Goal: Task Accomplishment & Management: Use online tool/utility

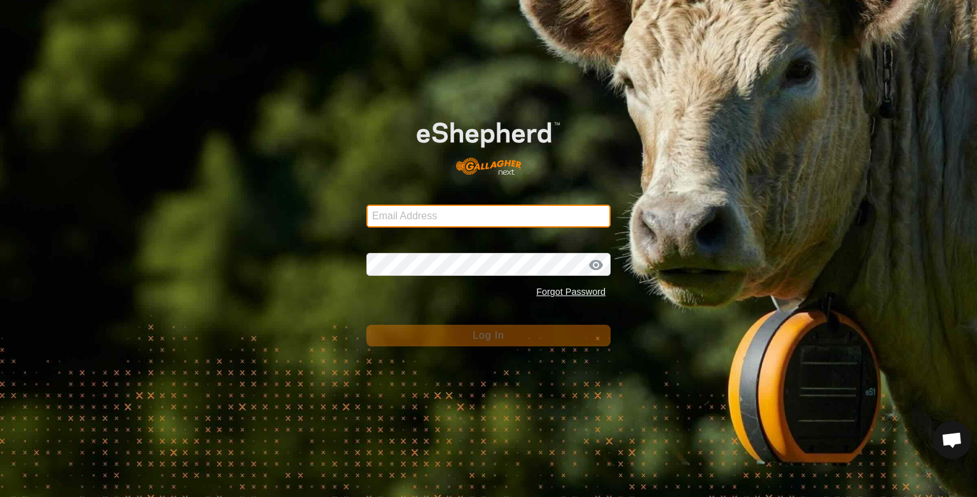
type input "r.p.johnson@bigpond.com"
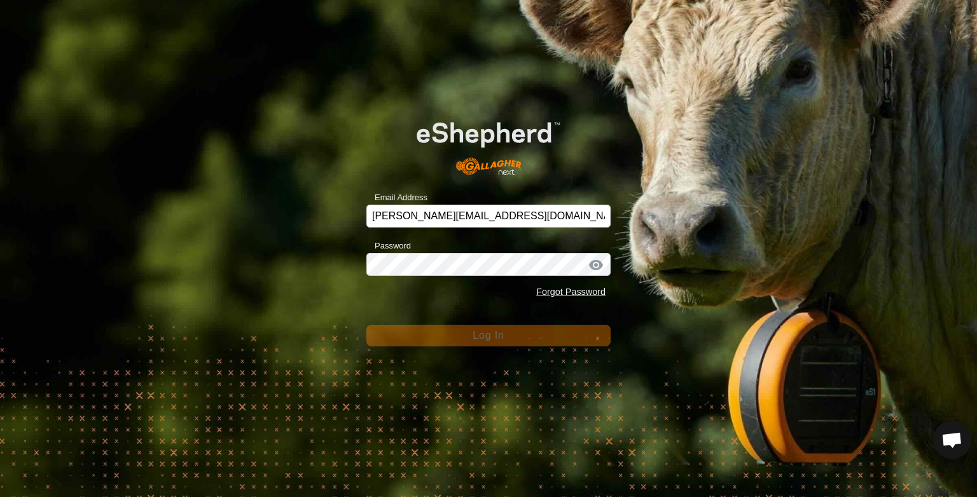
click at [476, 335] on span "Log In" at bounding box center [488, 335] width 31 height 11
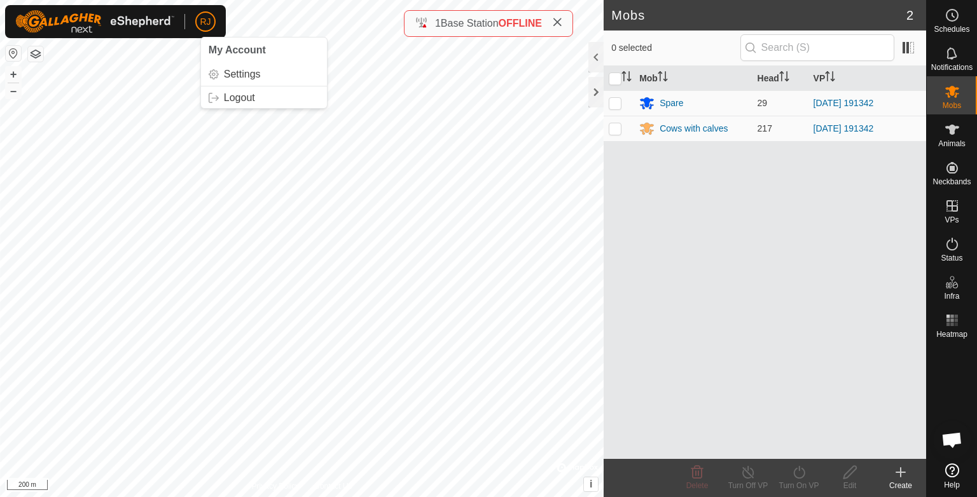
click at [805, 403] on div "Mob Head VP Spare 29 [DATE] 191342 Cows with calves 217 [DATE] 191342" at bounding box center [765, 262] width 322 height 393
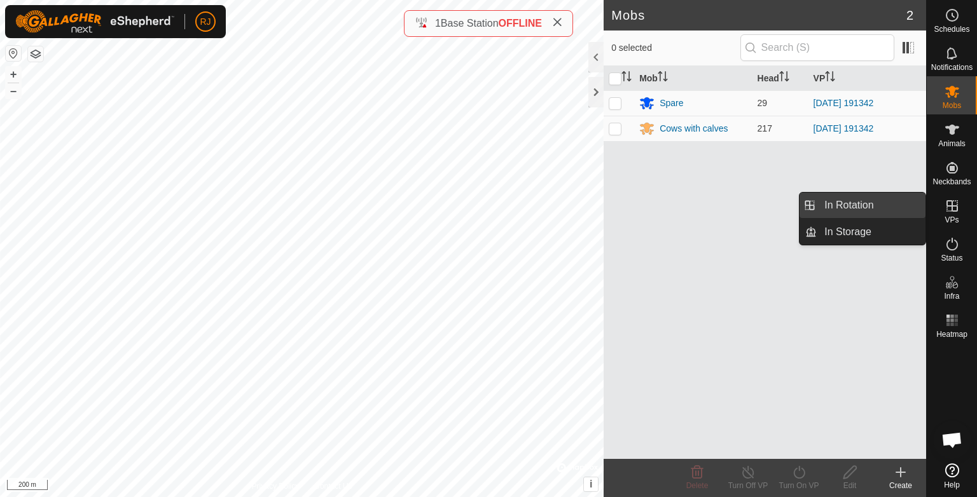
click at [846, 205] on link "In Rotation" at bounding box center [871, 205] width 109 height 25
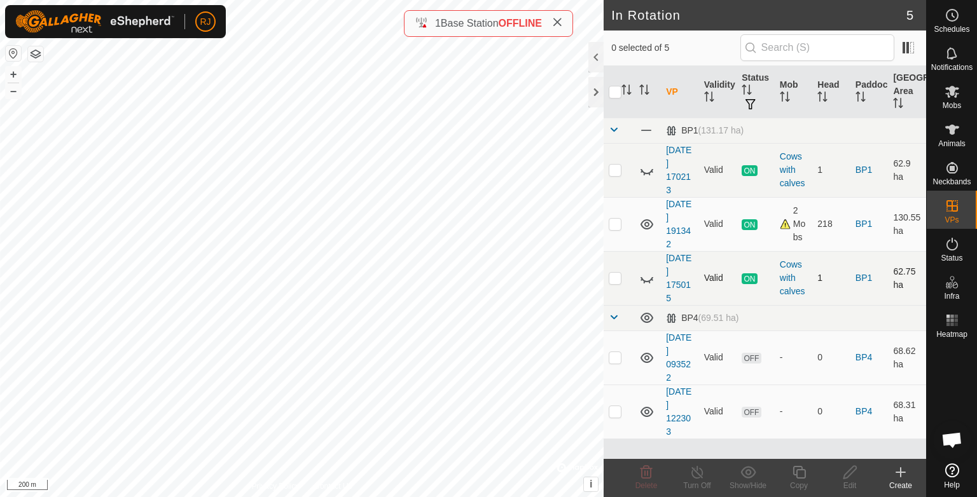
click at [614, 281] on p-checkbox at bounding box center [615, 278] width 13 height 10
click at [613, 277] on p-checkbox at bounding box center [615, 278] width 13 height 10
checkbox input "false"
click at [648, 277] on icon at bounding box center [646, 278] width 15 height 15
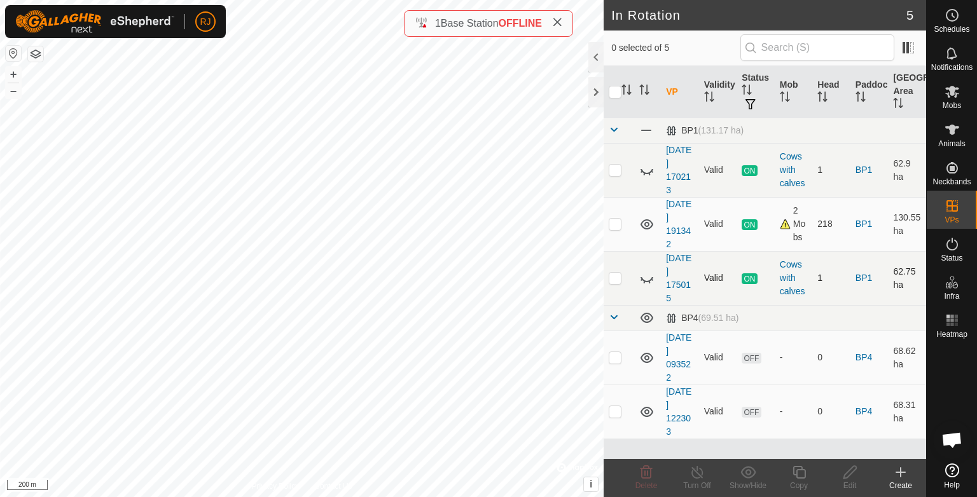
click at [901, 472] on icon at bounding box center [901, 472] width 0 height 9
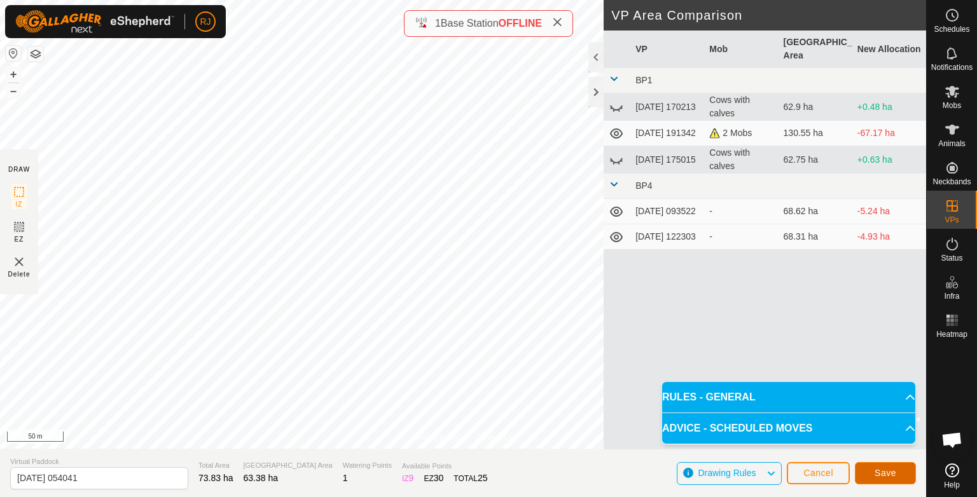
click at [883, 474] on span "Save" at bounding box center [886, 473] width 22 height 10
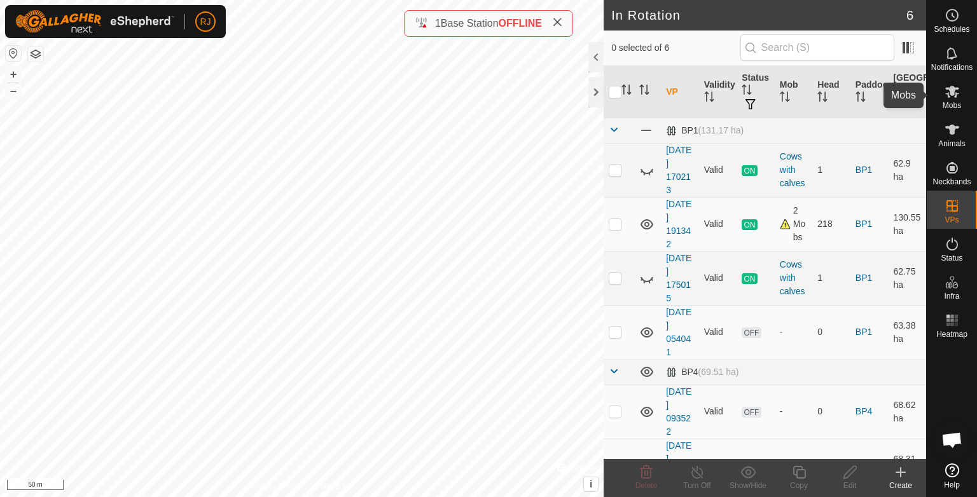
click at [954, 94] on icon at bounding box center [952, 91] width 15 height 15
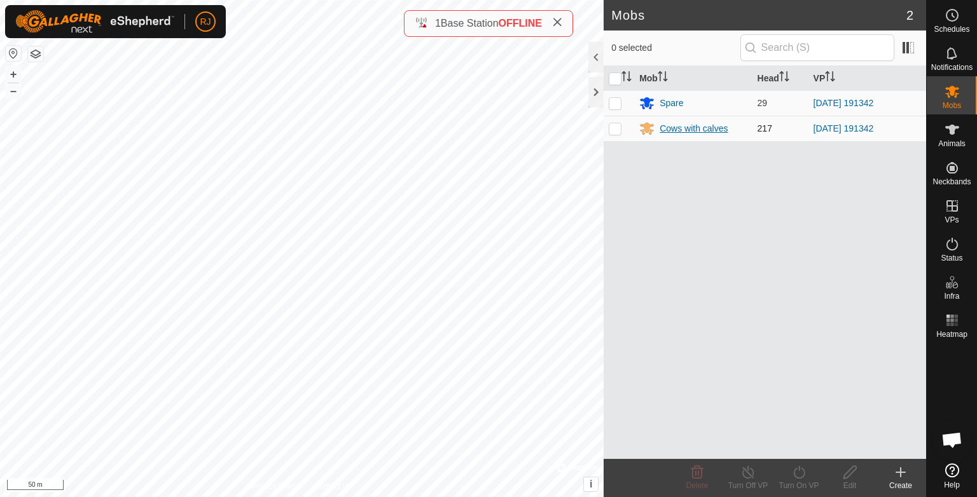
click at [676, 130] on div "Cows with calves" at bounding box center [694, 128] width 68 height 13
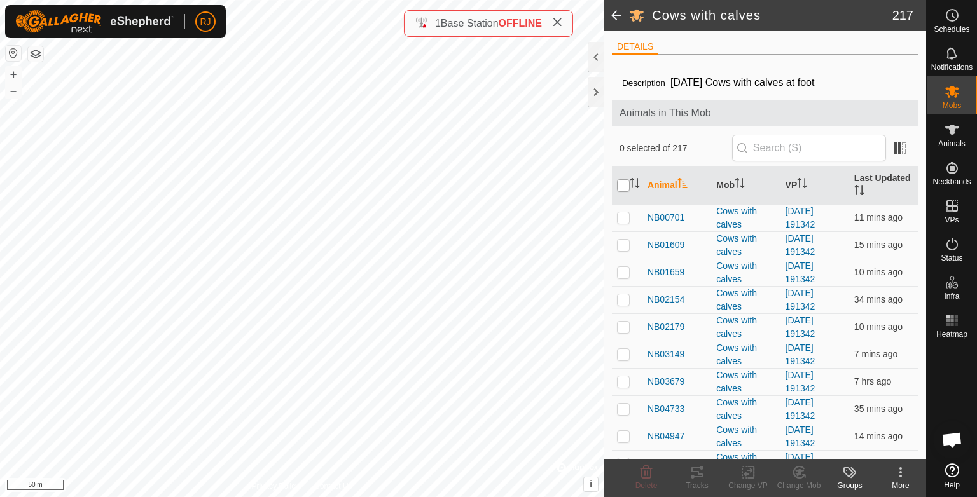
click at [624, 185] on input "checkbox" at bounding box center [623, 185] width 13 height 13
checkbox input "true"
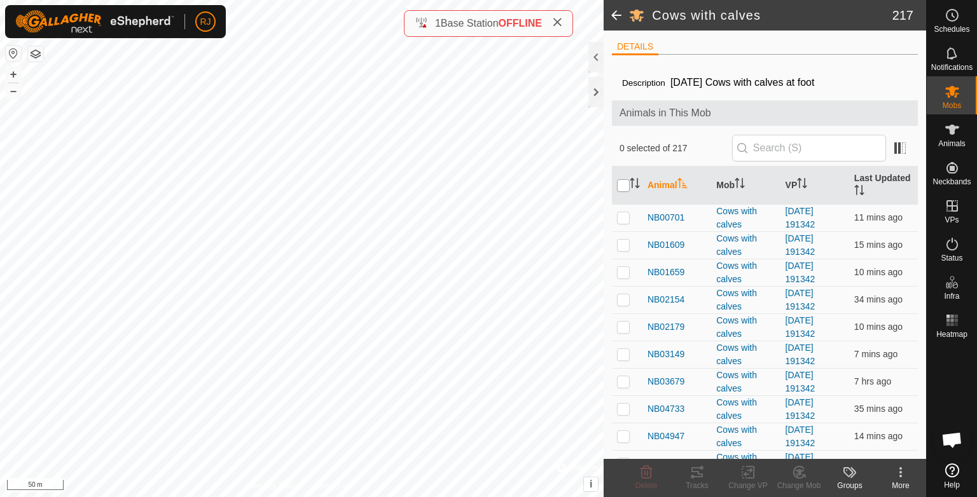
checkbox input "true"
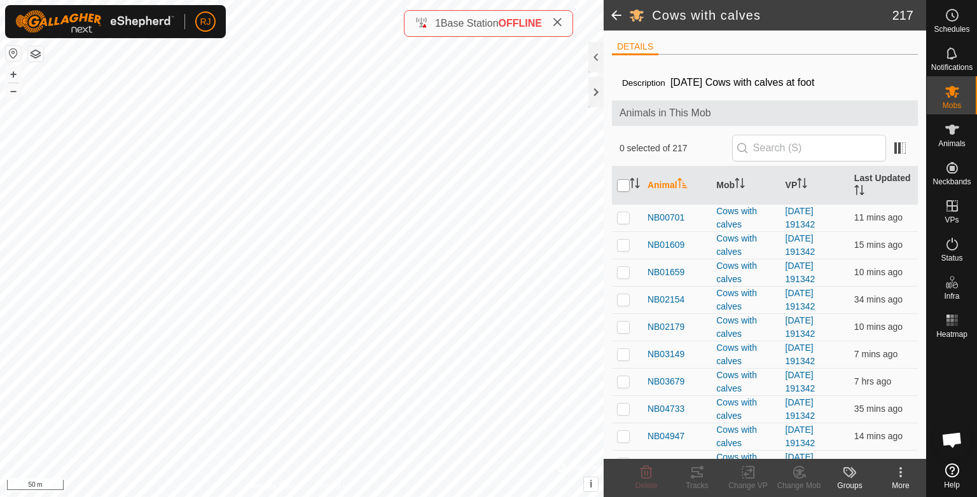
checkbox input "true"
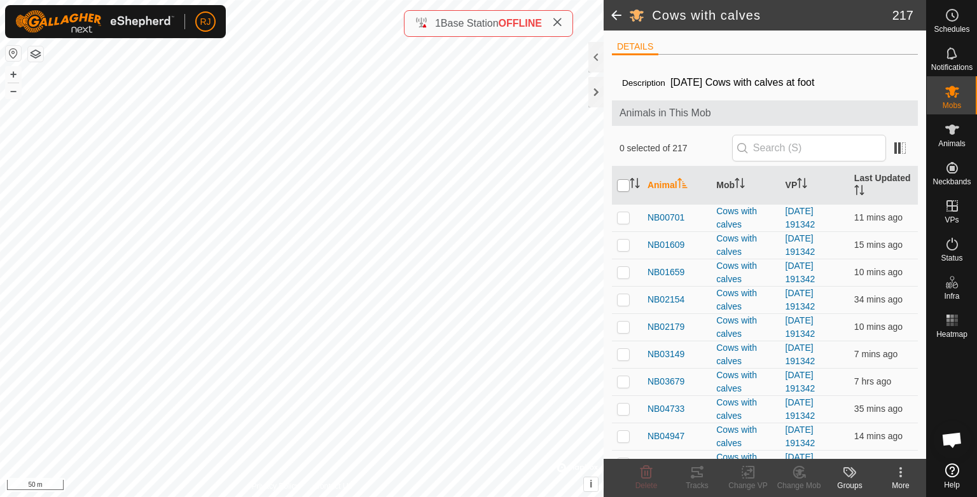
checkbox input "true"
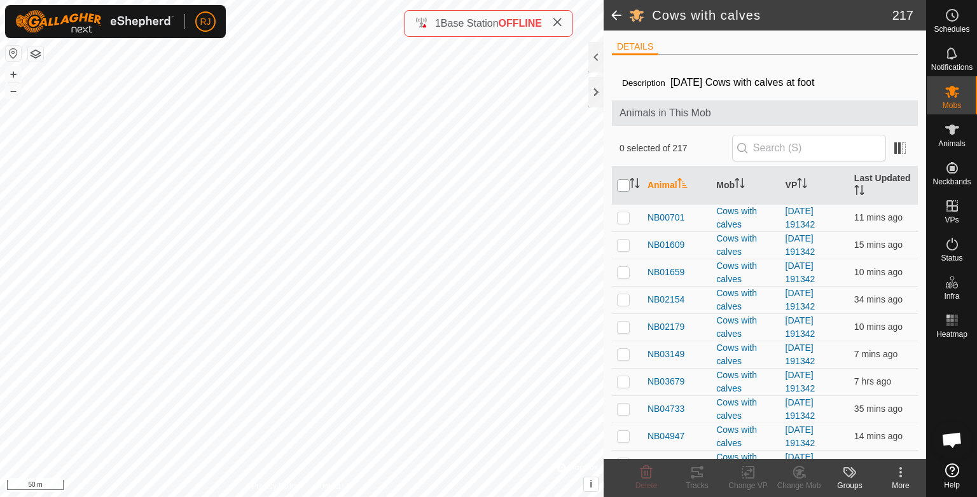
checkbox input "true"
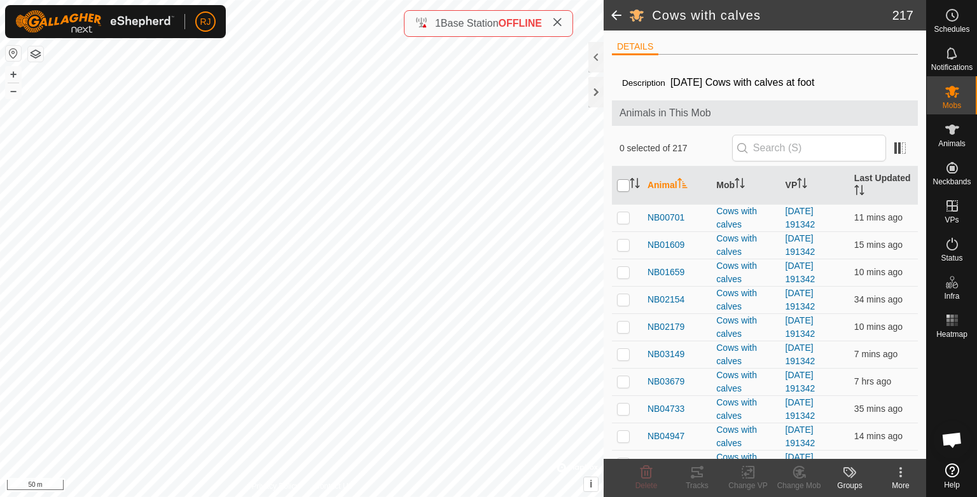
checkbox input "true"
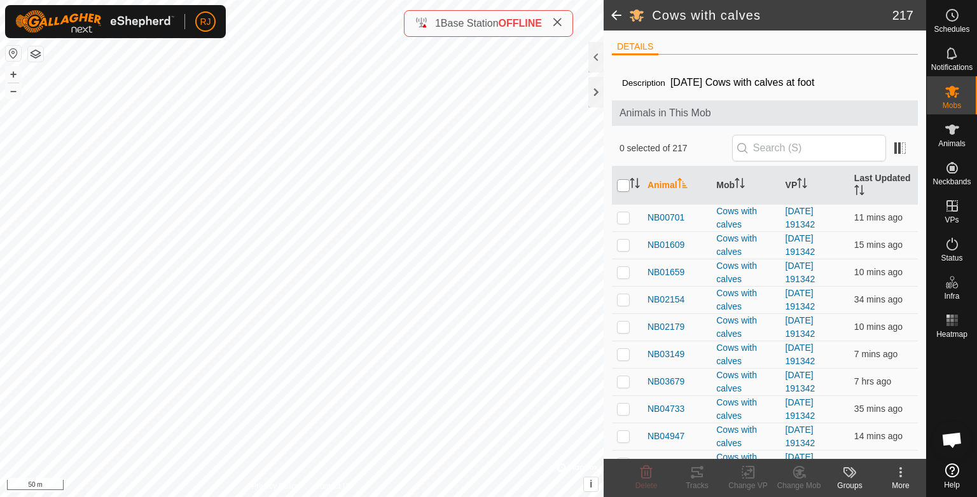
checkbox input "true"
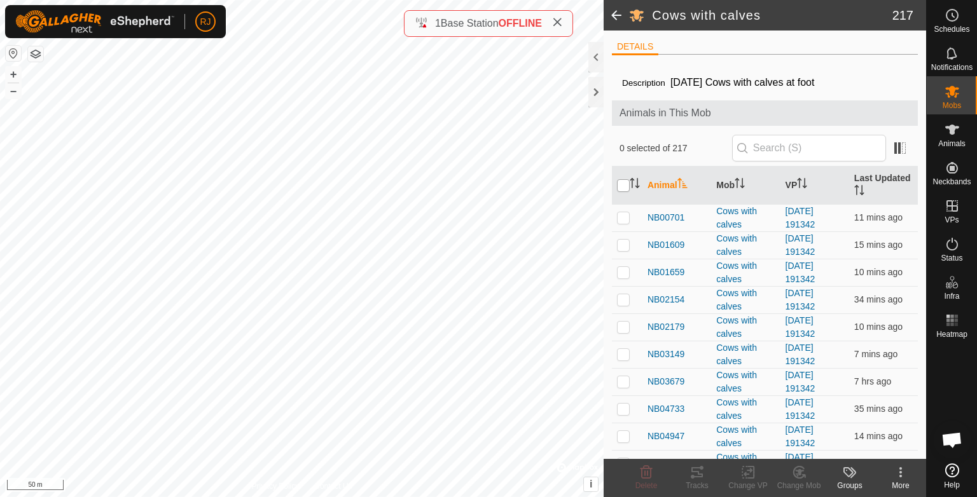
checkbox input "true"
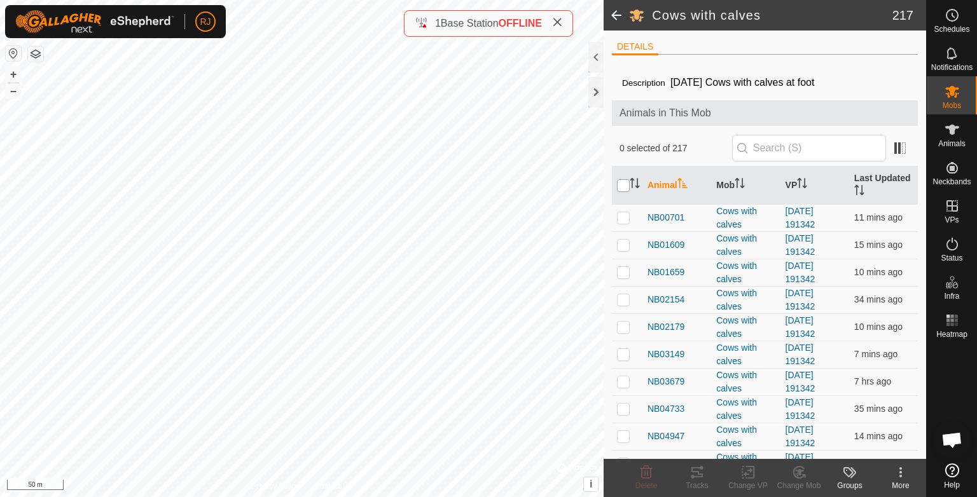
checkbox input "true"
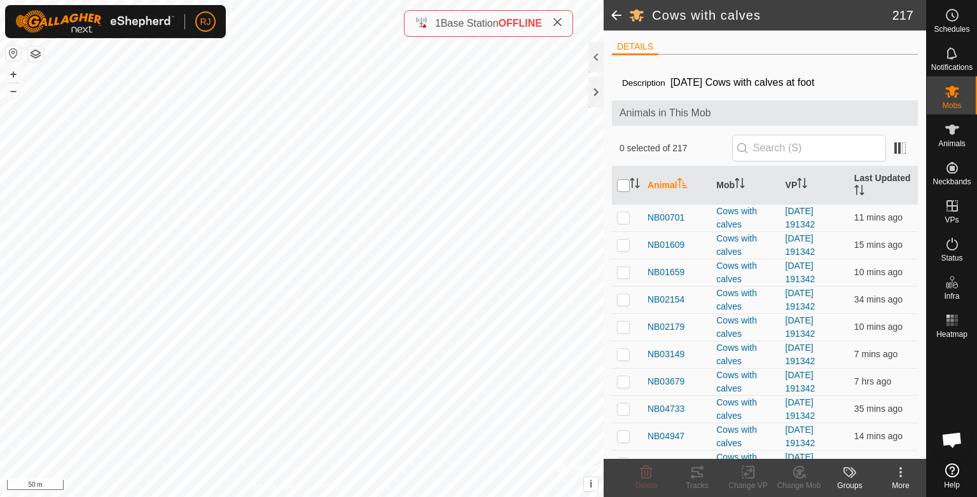
checkbox input "true"
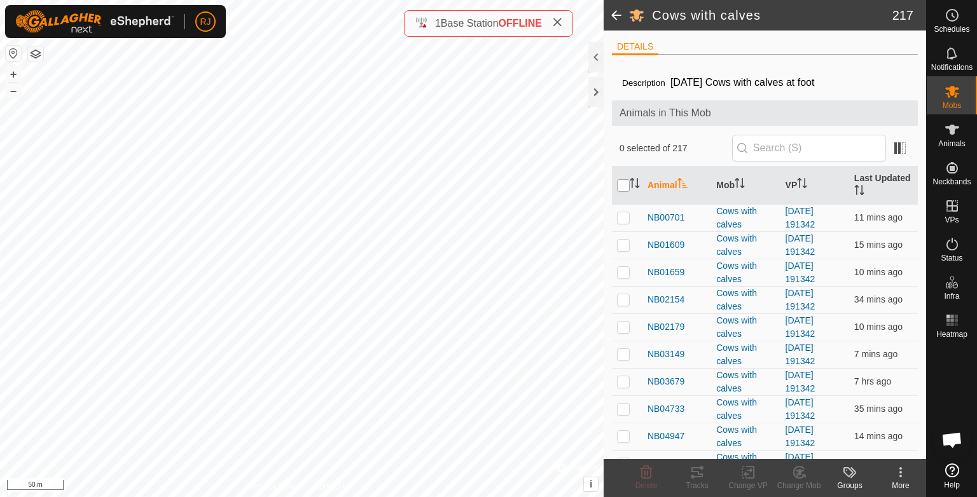
checkbox input "true"
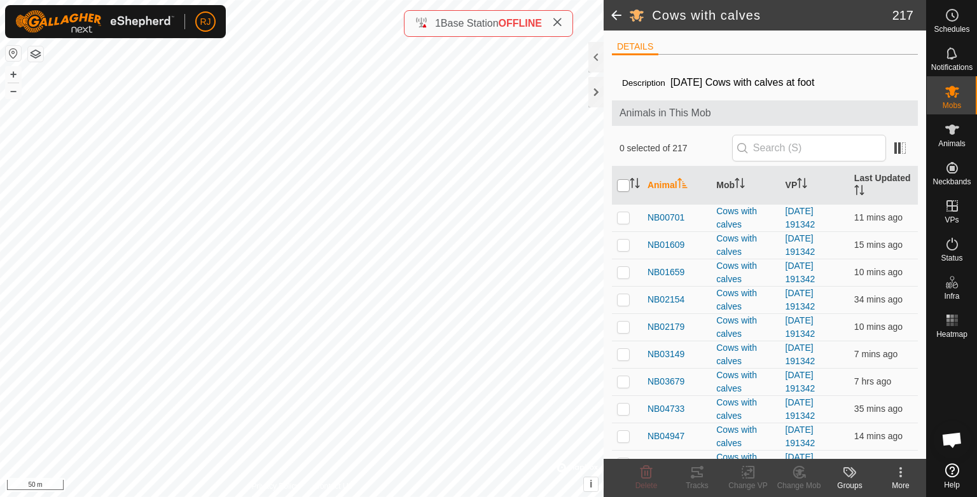
checkbox input "true"
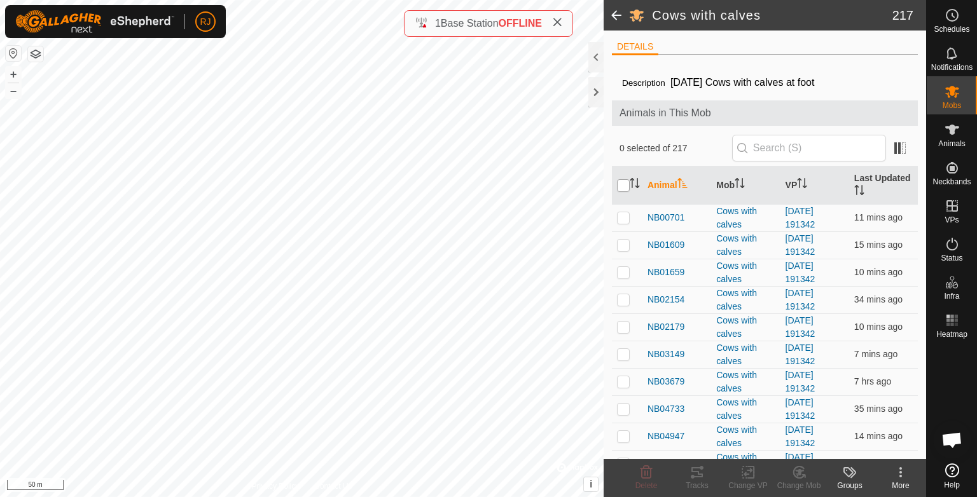
checkbox input "true"
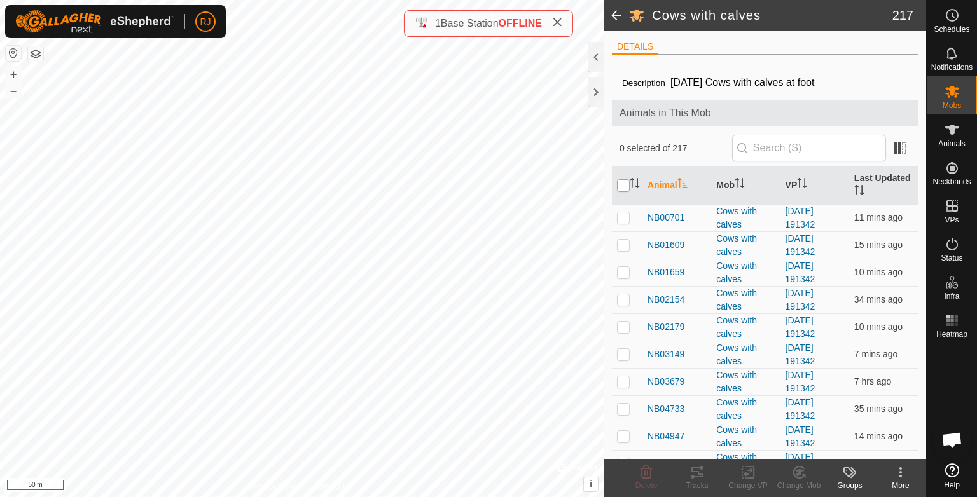
checkbox input "true"
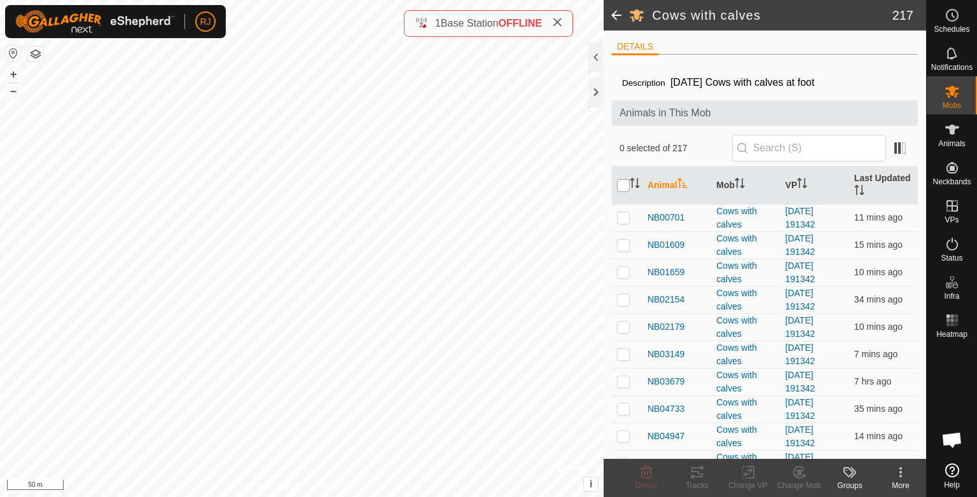
checkbox input "true"
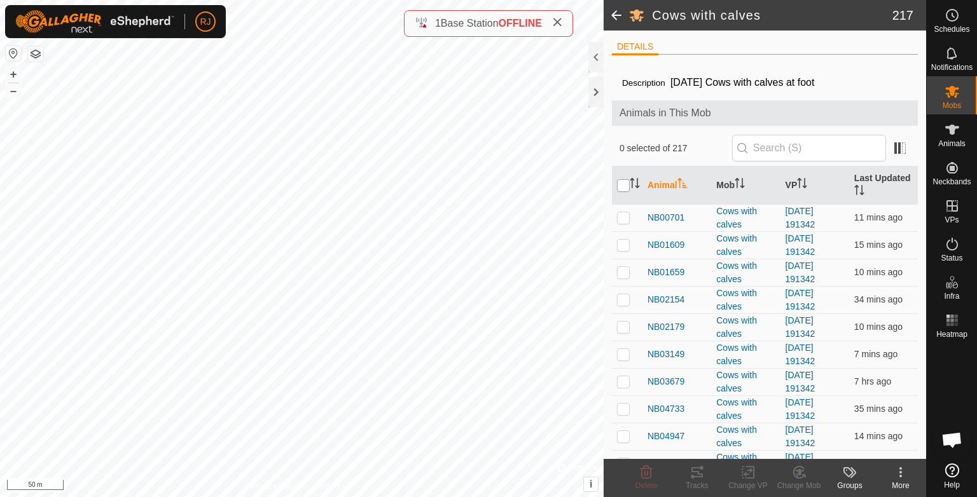
checkbox input "true"
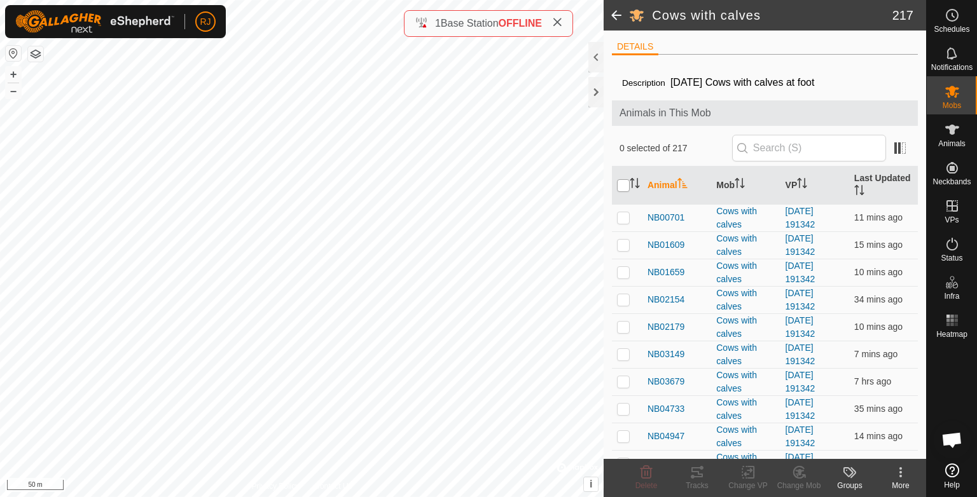
checkbox input "true"
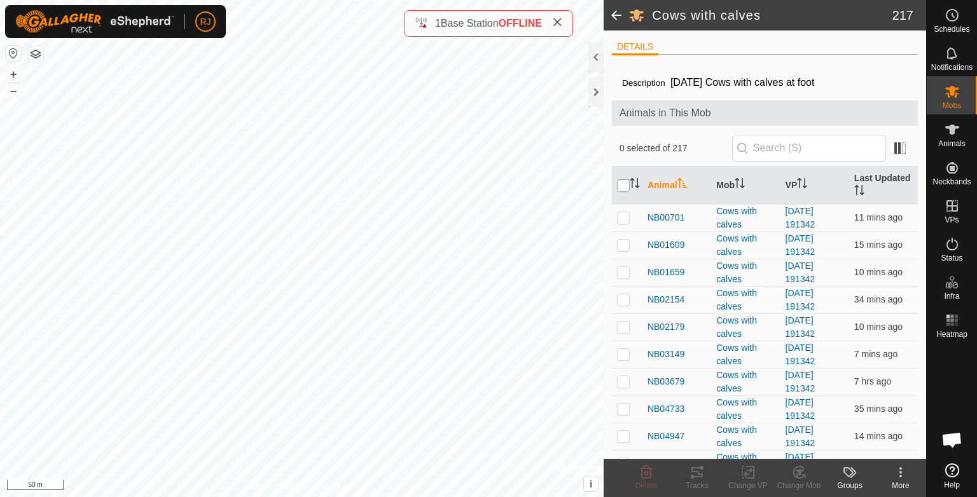
checkbox input "true"
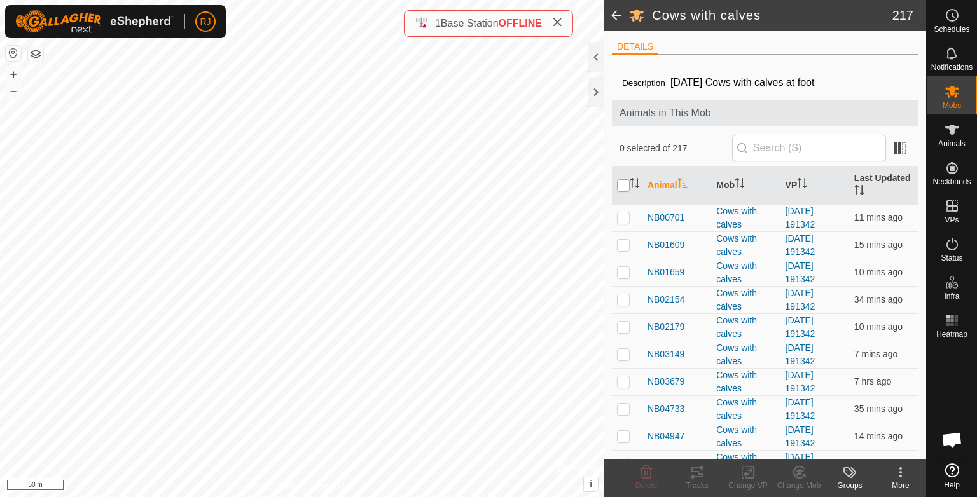
checkbox input "true"
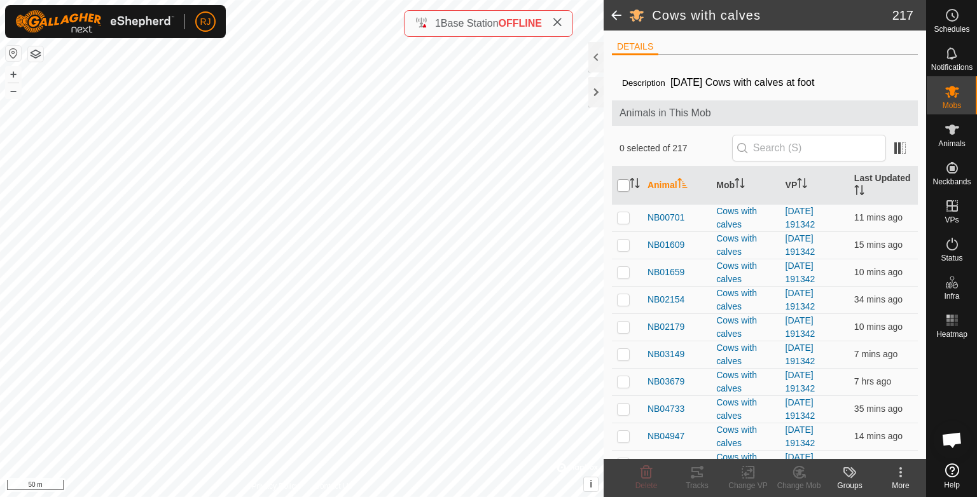
checkbox input "true"
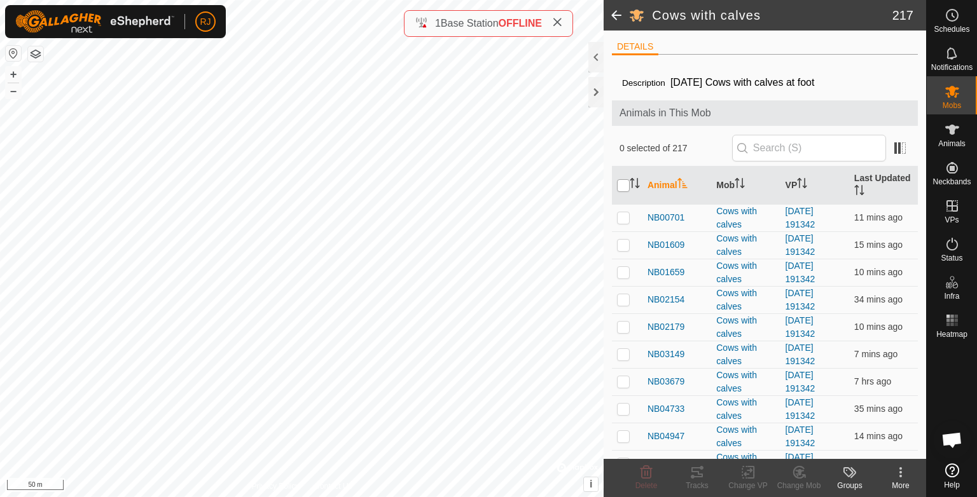
checkbox input "true"
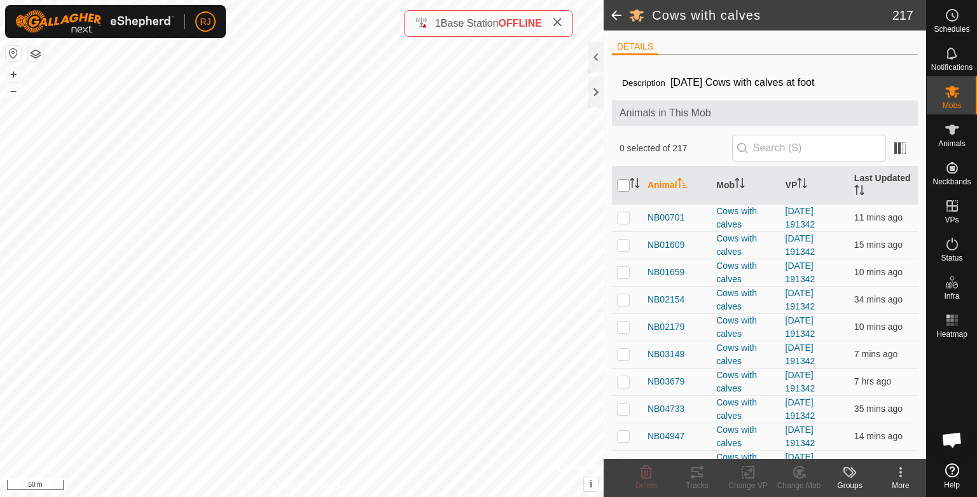
checkbox input "true"
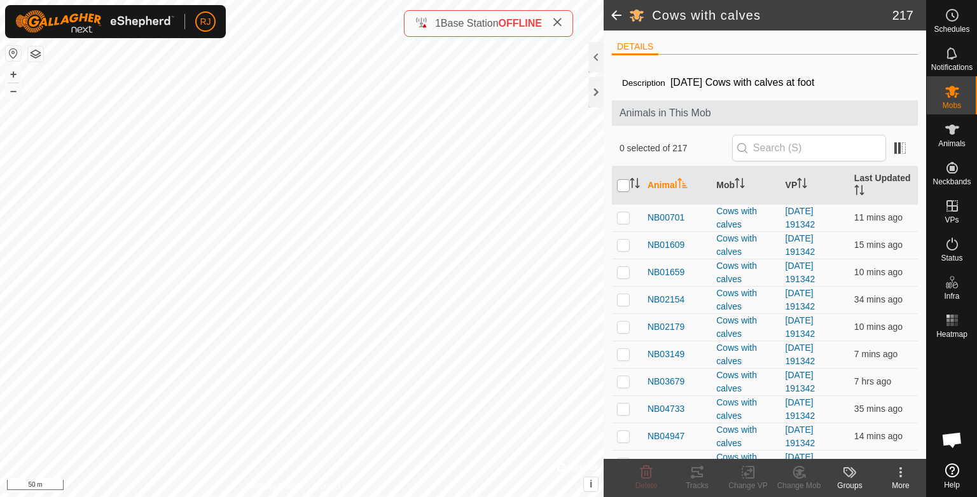
checkbox input "true"
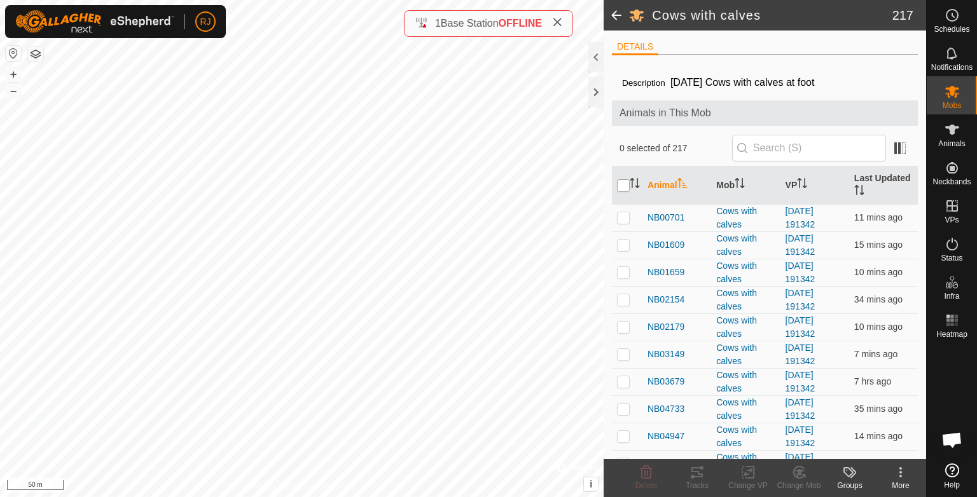
checkbox input "true"
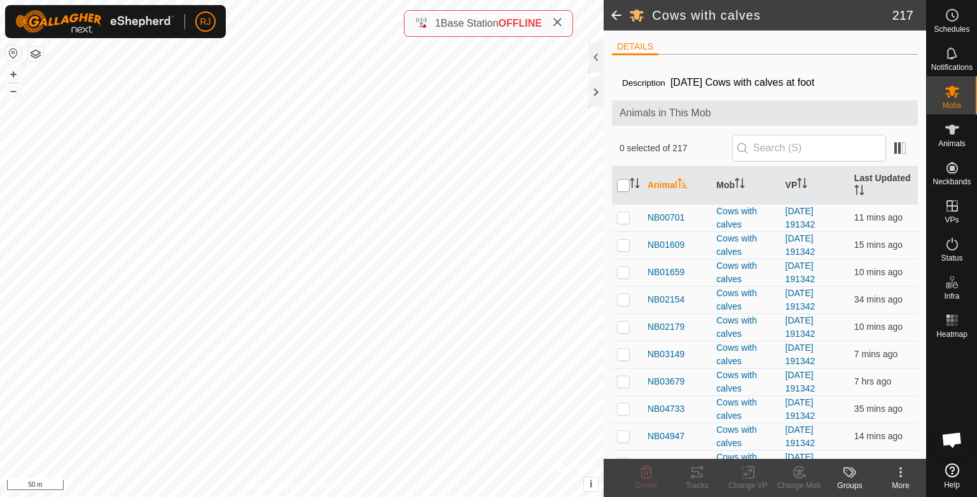
checkbox input "true"
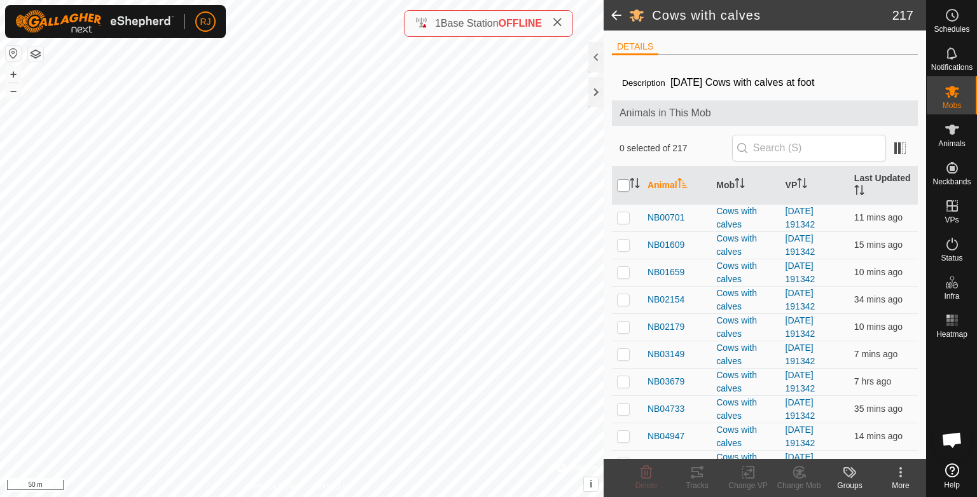
checkbox input "true"
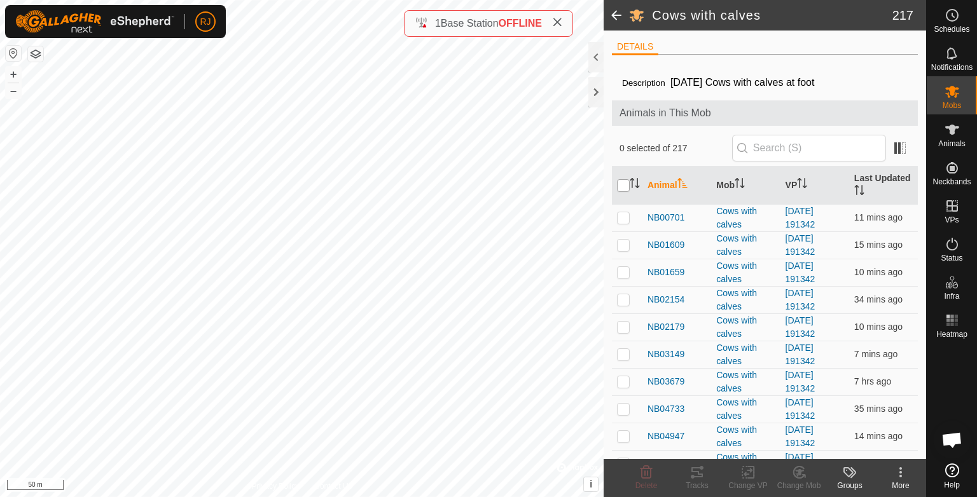
checkbox input "true"
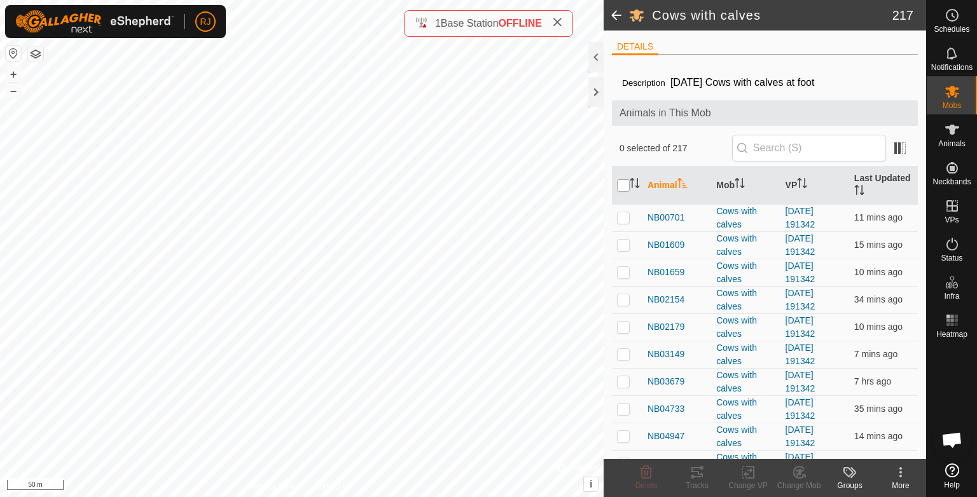
checkbox input "true"
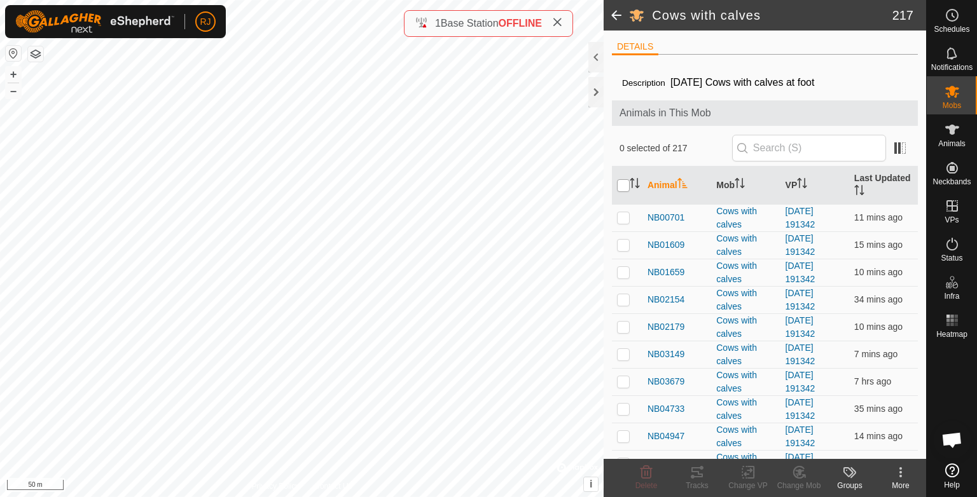
checkbox input "true"
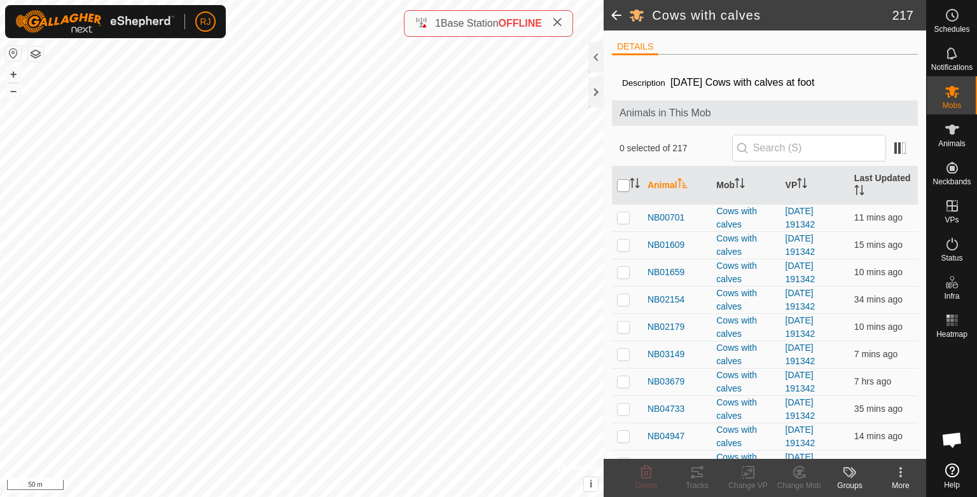
checkbox input "true"
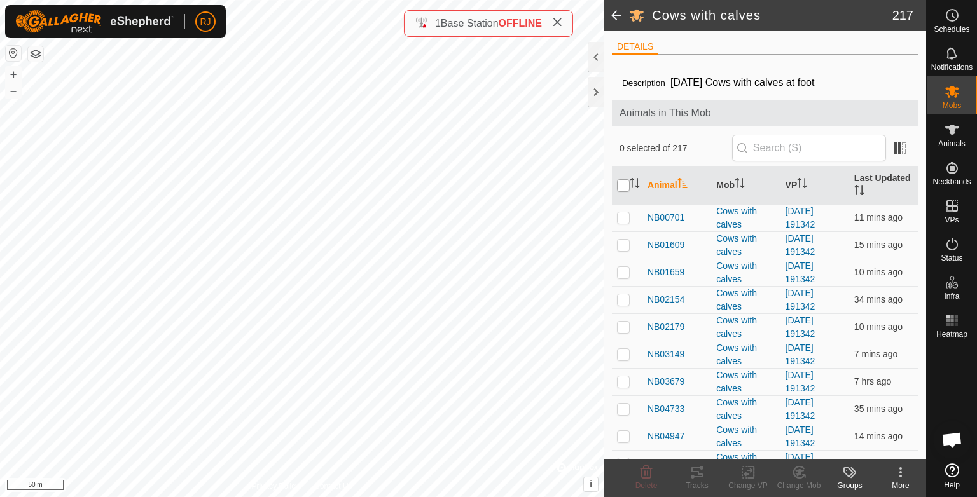
checkbox input "true"
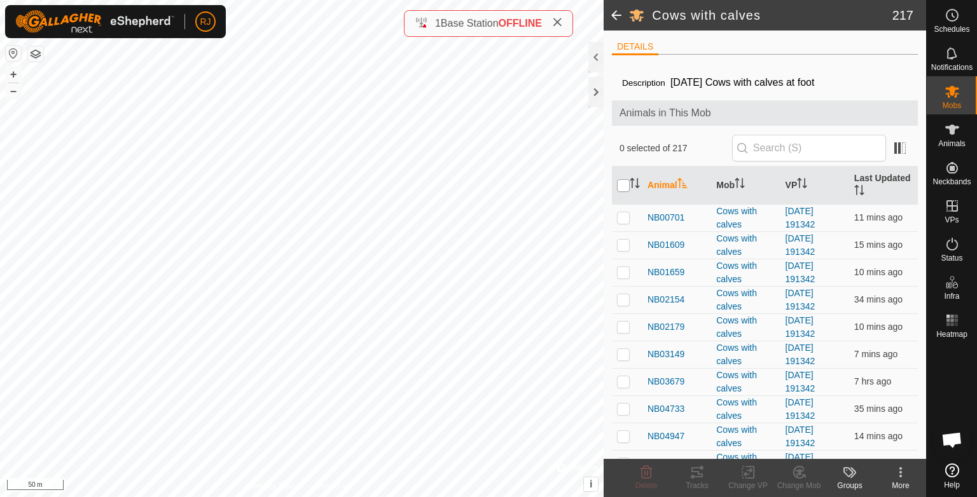
checkbox input "true"
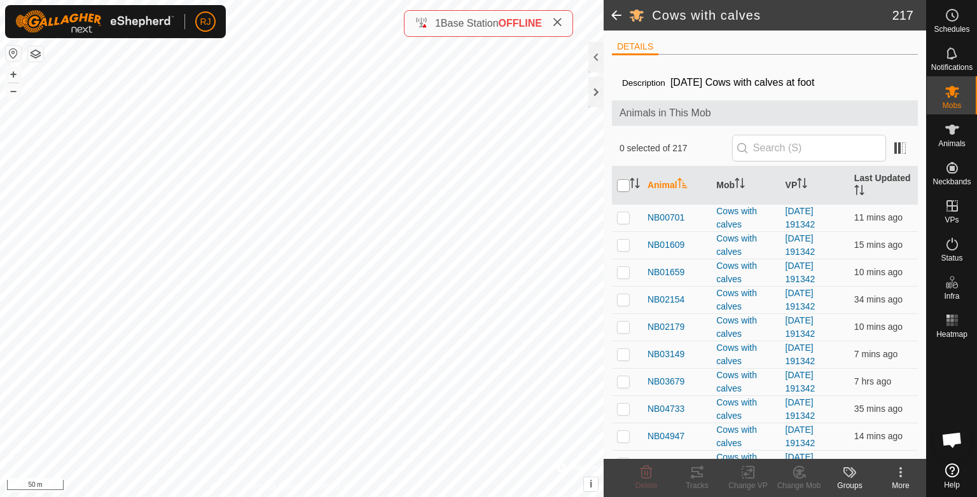
checkbox input "true"
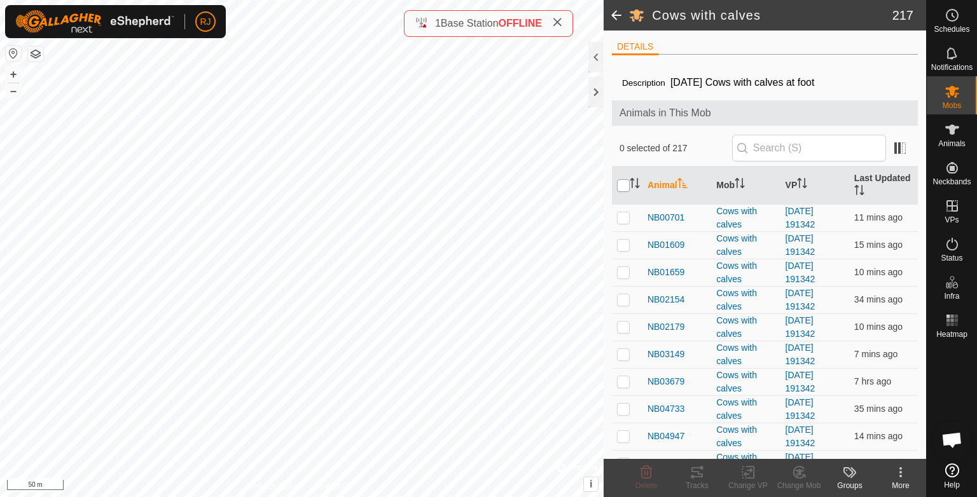
checkbox input "true"
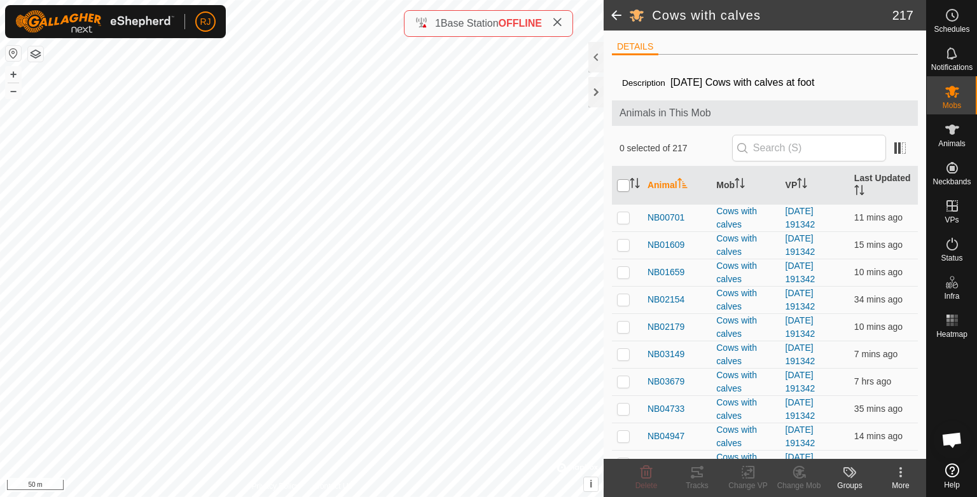
checkbox input "true"
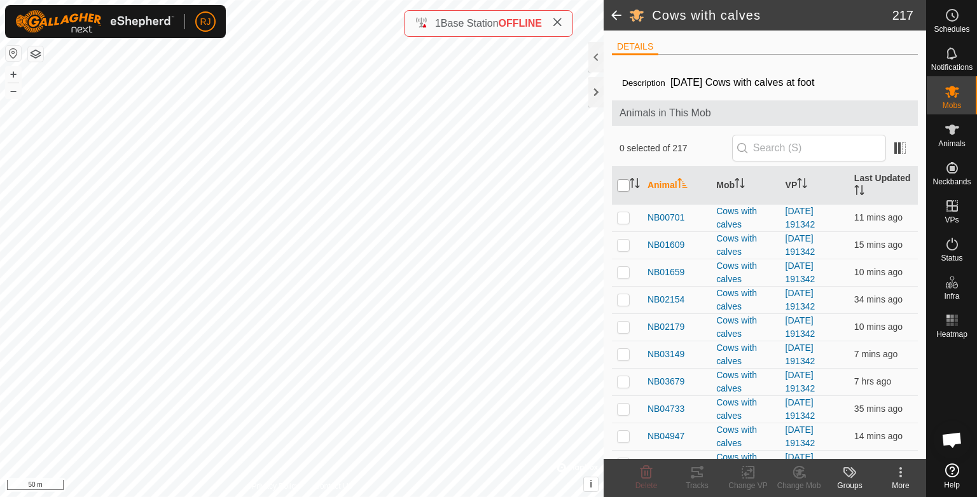
checkbox input "true"
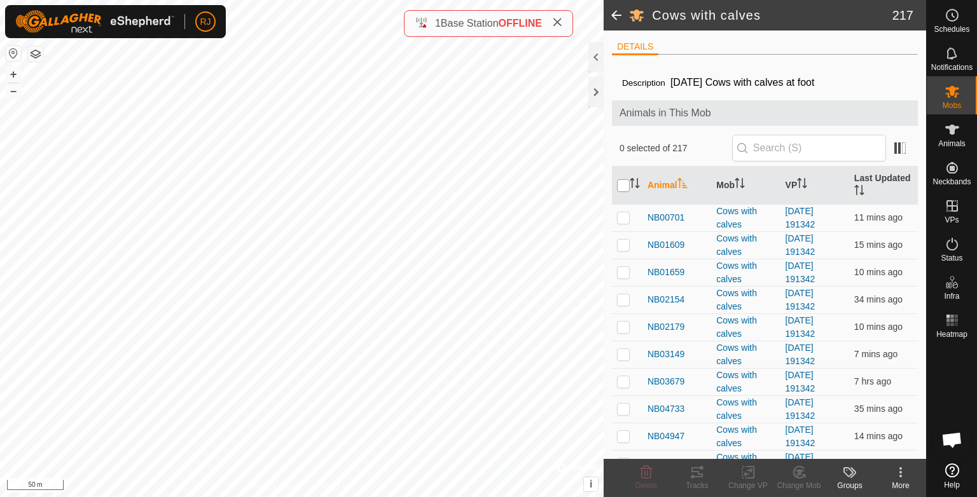
checkbox input "true"
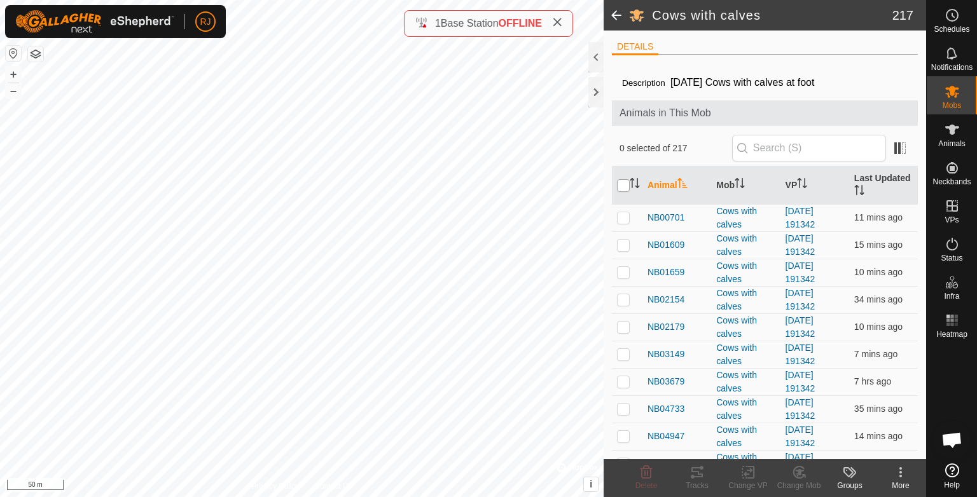
checkbox input "true"
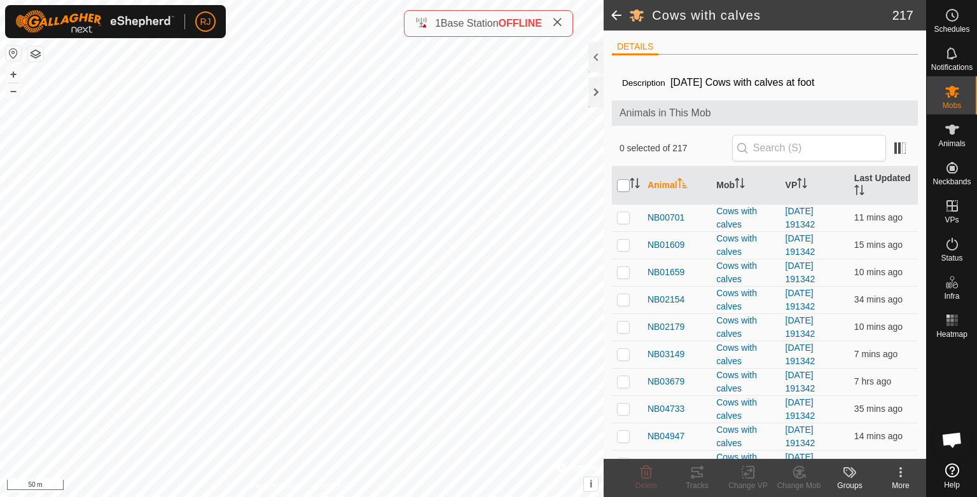
checkbox input "true"
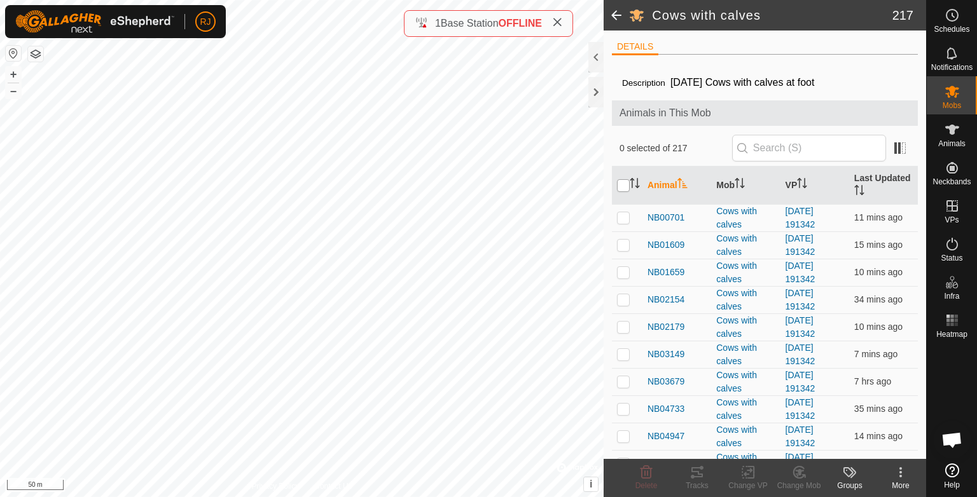
checkbox input "true"
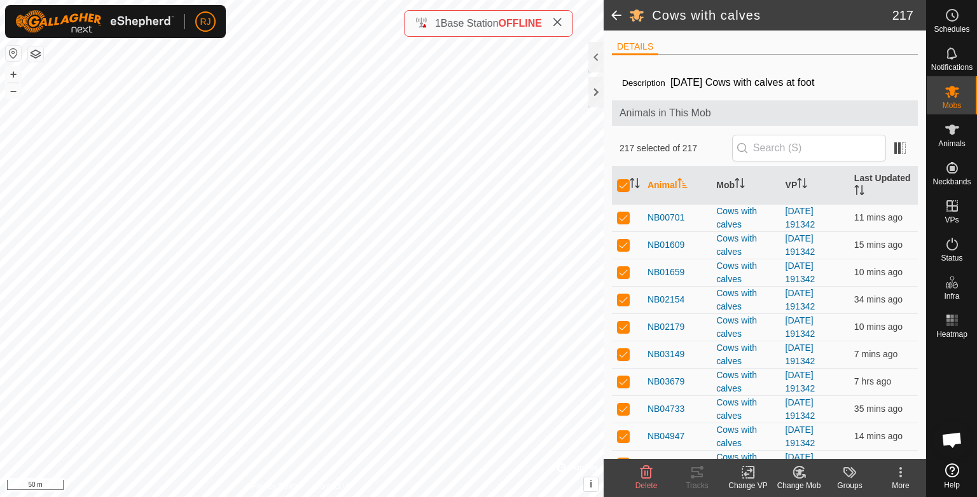
click at [745, 475] on icon at bounding box center [748, 473] width 9 height 8
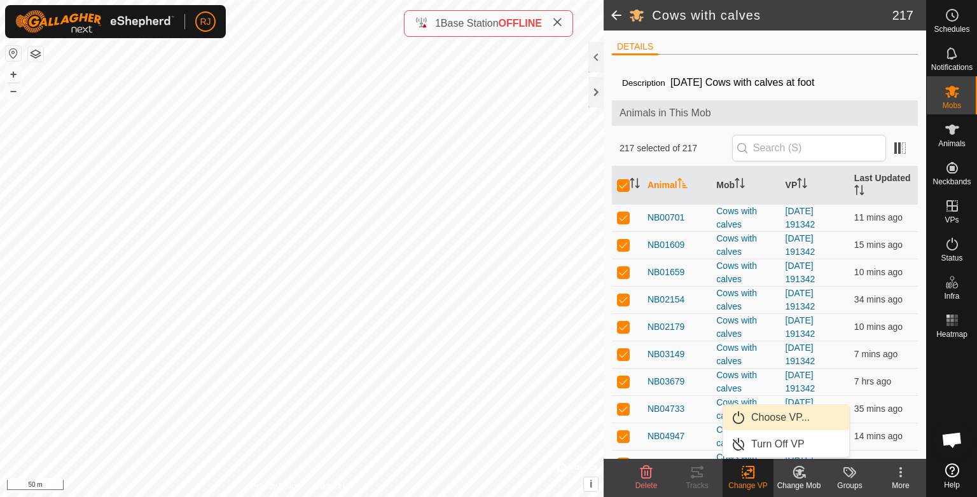
click at [751, 419] on link "Choose VP..." at bounding box center [786, 417] width 126 height 25
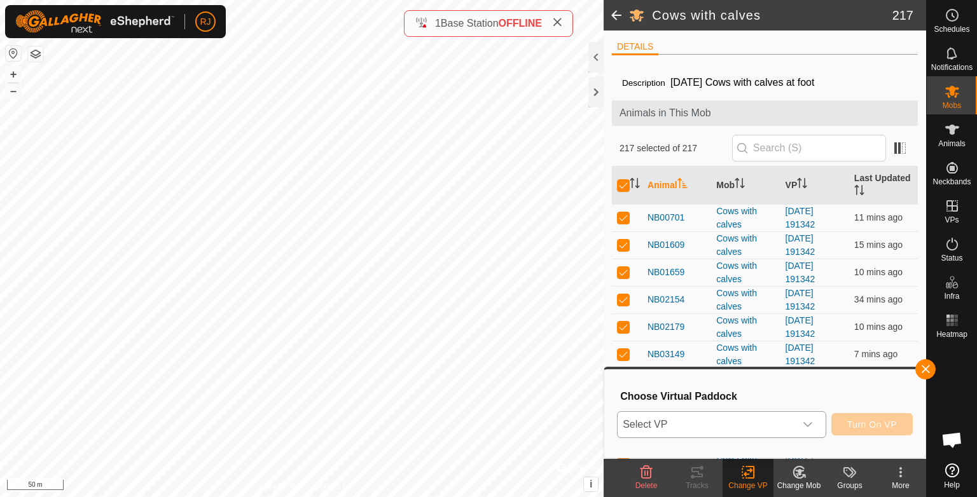
click at [720, 427] on span "Select VP" at bounding box center [706, 424] width 177 height 25
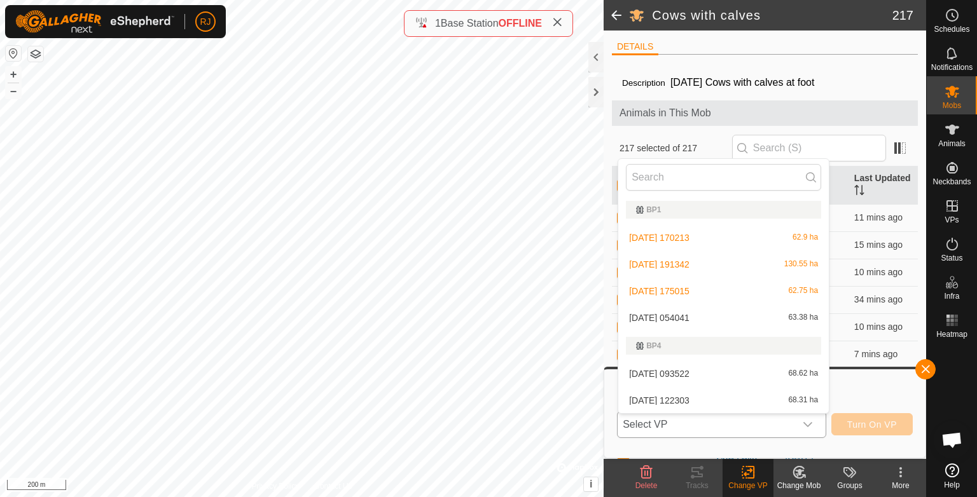
click at [655, 315] on li "[DATE] 054041 63.38 ha" at bounding box center [723, 317] width 211 height 25
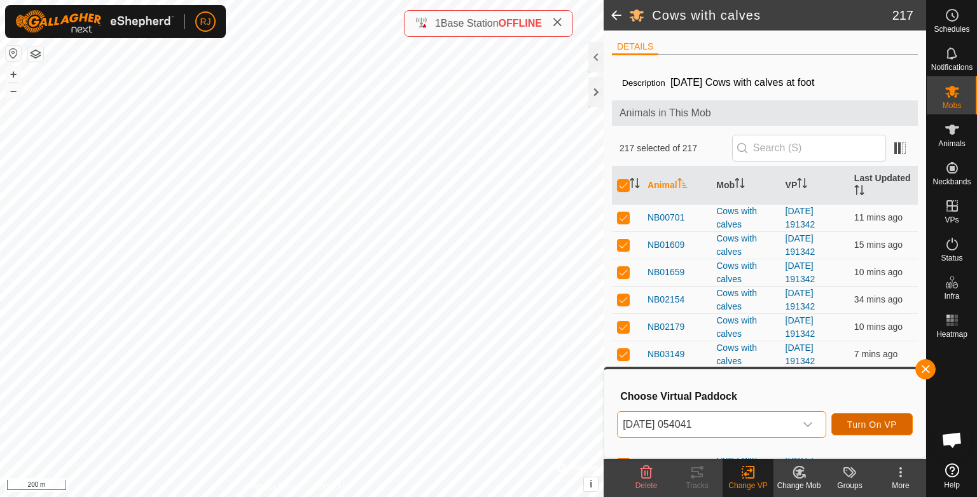
click at [868, 421] on span "Turn On VP" at bounding box center [872, 425] width 50 height 10
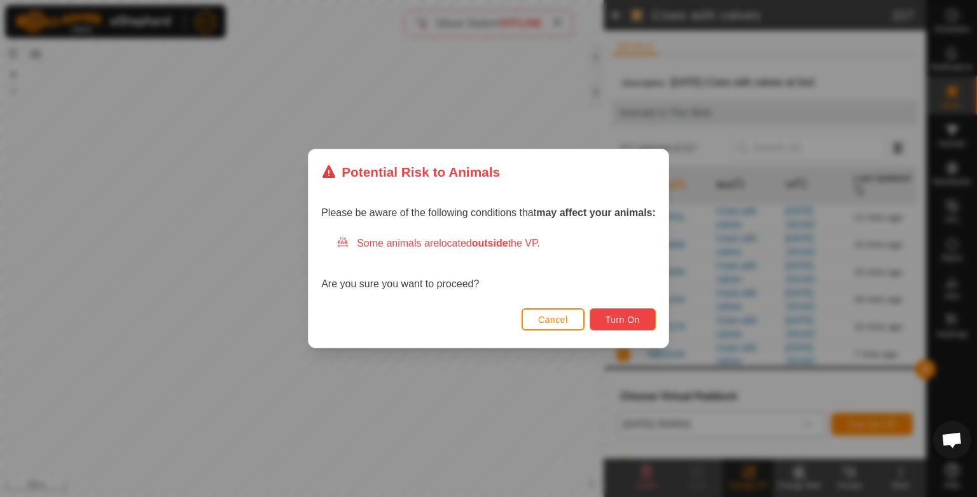
click at [617, 317] on span "Turn On" at bounding box center [623, 320] width 34 height 10
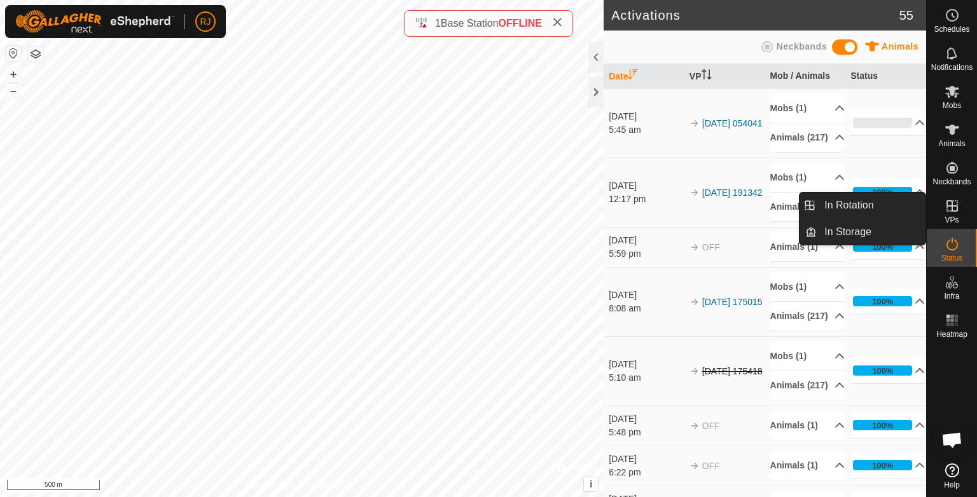
click at [949, 207] on icon at bounding box center [952, 205] width 15 height 15
click at [842, 202] on link "In Rotation" at bounding box center [871, 205] width 109 height 25
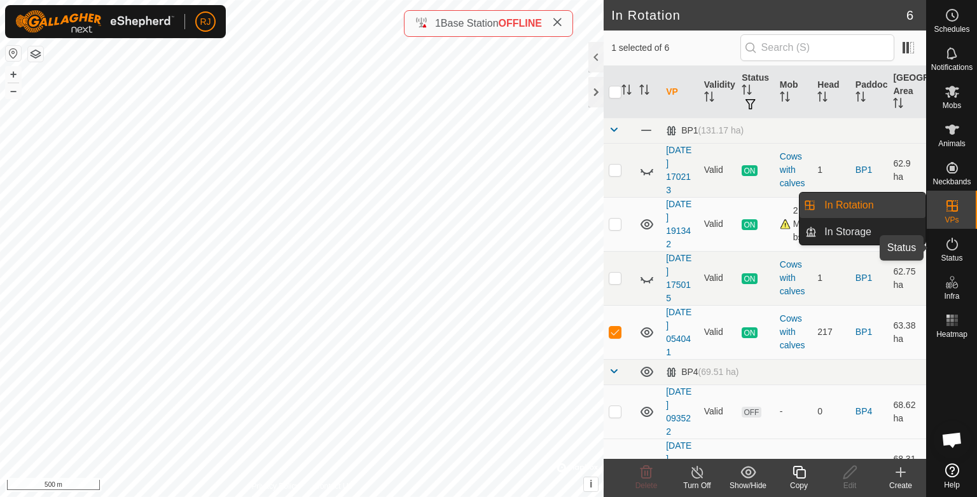
click at [952, 251] on icon at bounding box center [952, 244] width 15 height 15
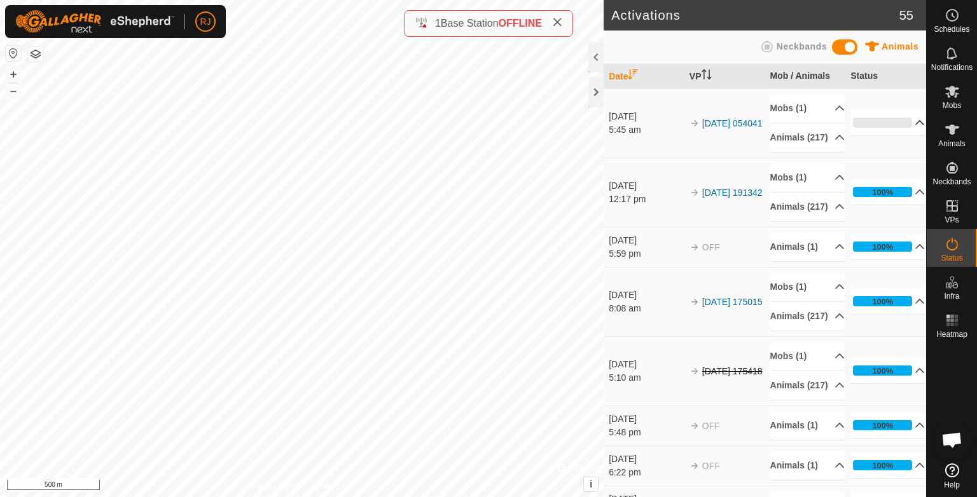
click at [900, 127] on p-accordion-header "0%" at bounding box center [887, 122] width 74 height 25
